Goal: Find specific page/section: Find specific page/section

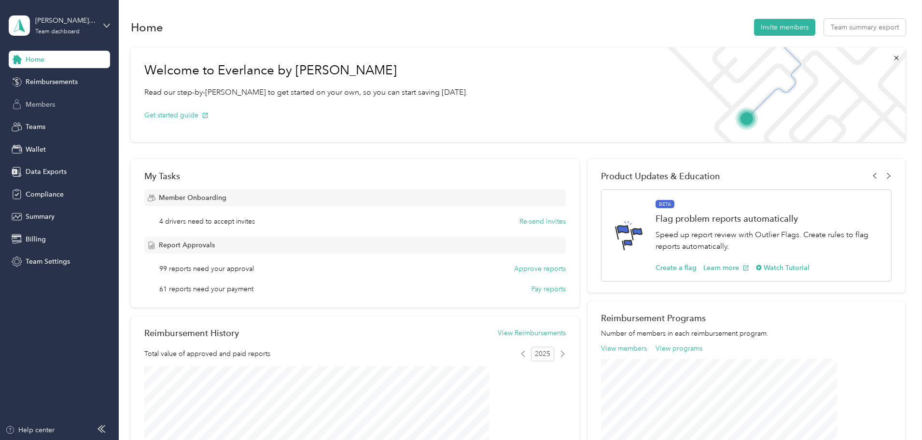
click at [40, 106] on span "Members" at bounding box center [40, 104] width 29 height 10
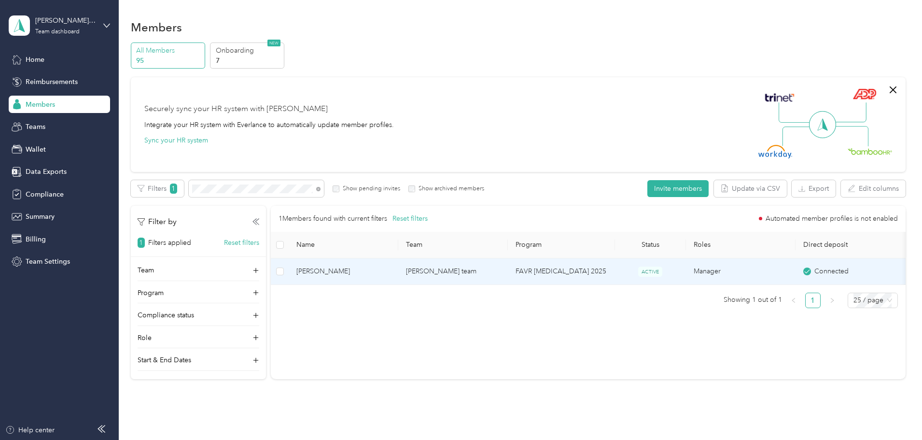
click at [388, 269] on span "[PERSON_NAME]" at bounding box center [343, 271] width 94 height 11
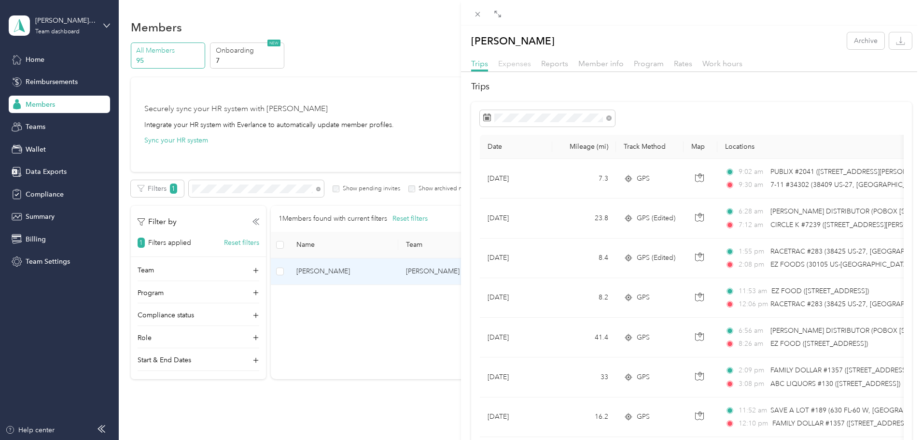
click at [508, 65] on span "Expenses" at bounding box center [514, 63] width 33 height 9
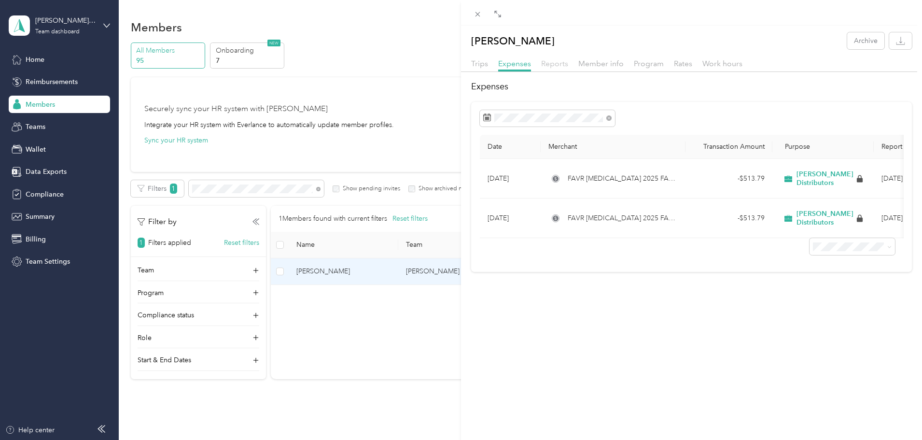
click at [559, 64] on span "Reports" at bounding box center [554, 63] width 27 height 9
